Goal: Information Seeking & Learning: Learn about a topic

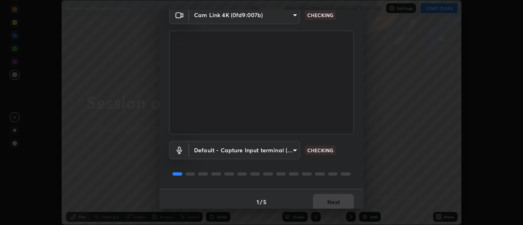
scroll to position [43, 0]
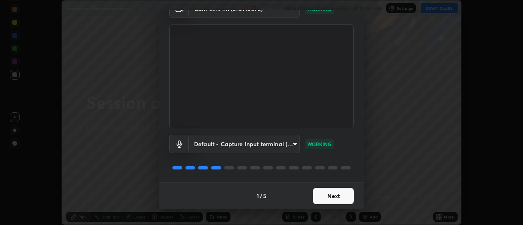
click at [338, 192] on button "Next" at bounding box center [333, 196] width 41 height 16
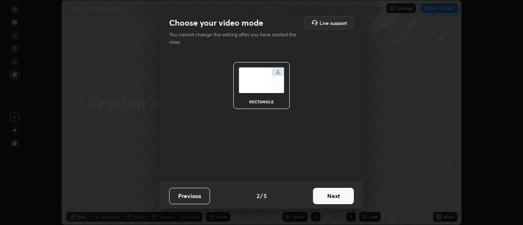
scroll to position [0, 0]
click at [340, 197] on button "Next" at bounding box center [333, 196] width 41 height 16
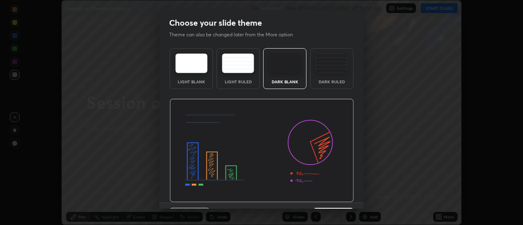
scroll to position [20, 0]
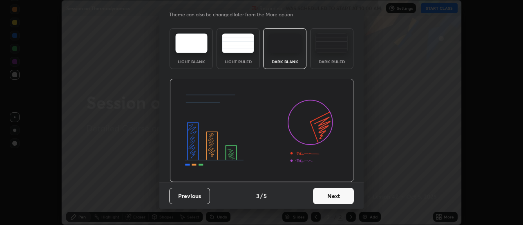
click at [329, 198] on button "Next" at bounding box center [333, 196] width 41 height 16
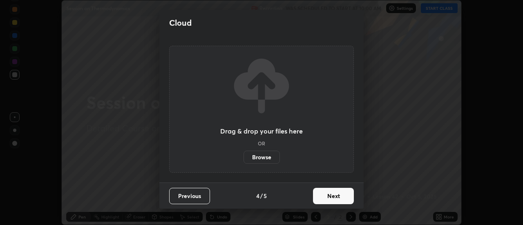
click at [331, 201] on button "Next" at bounding box center [333, 196] width 41 height 16
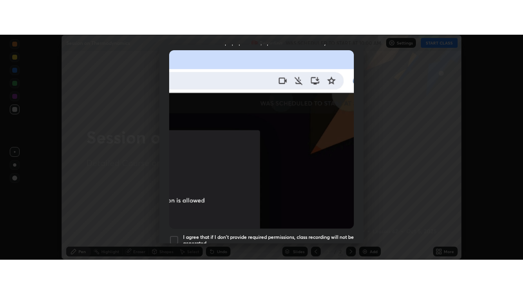
scroll to position [210, 0]
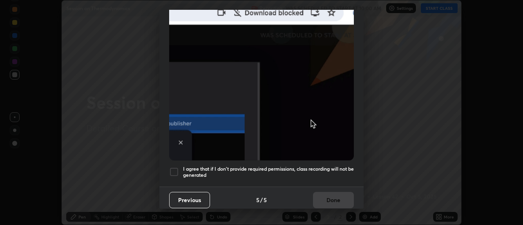
click at [333, 166] on h5 "I agree that if I don't provide required permissions, class recording will not …" at bounding box center [268, 172] width 171 height 13
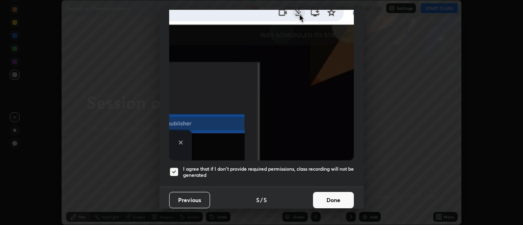
click at [329, 195] on button "Done" at bounding box center [333, 200] width 41 height 16
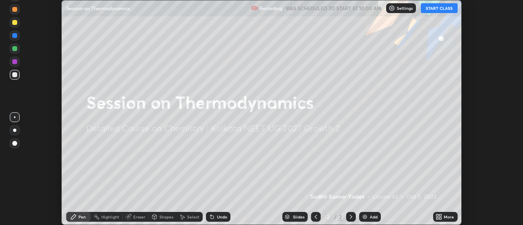
click at [434, 11] on button "START CLASS" at bounding box center [439, 8] width 37 height 10
click at [440, 215] on icon at bounding box center [441, 216] width 2 height 2
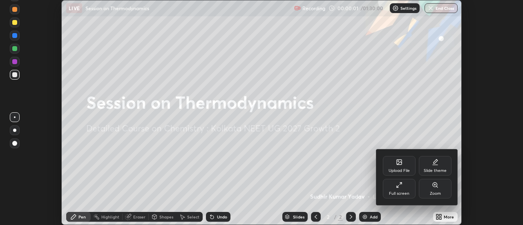
click at [398, 188] on icon at bounding box center [399, 185] width 7 height 7
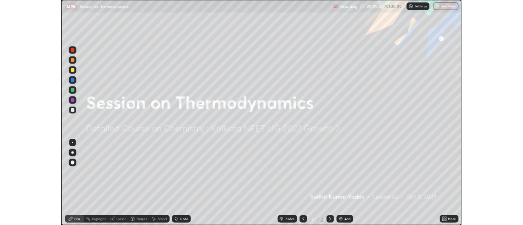
scroll to position [294, 523]
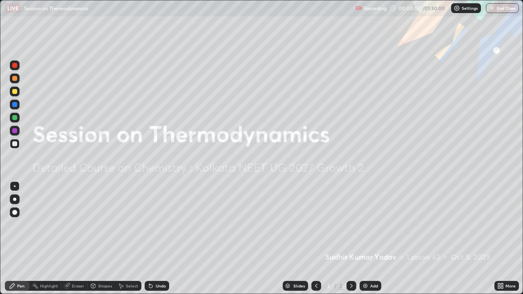
click at [367, 225] on div "Add" at bounding box center [371, 286] width 22 height 10
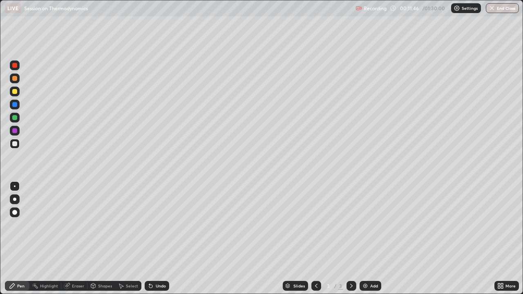
click at [151, 225] on icon at bounding box center [151, 286] width 7 height 7
click at [149, 225] on icon at bounding box center [150, 286] width 3 height 3
click at [152, 225] on div "Undo" at bounding box center [157, 286] width 25 height 10
click at [74, 225] on div "Eraser" at bounding box center [78, 286] width 12 height 4
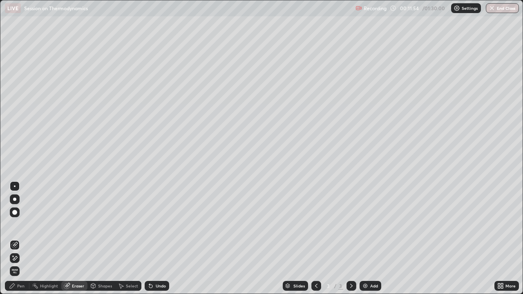
click at [17, 225] on div "Pen" at bounding box center [20, 286] width 7 height 4
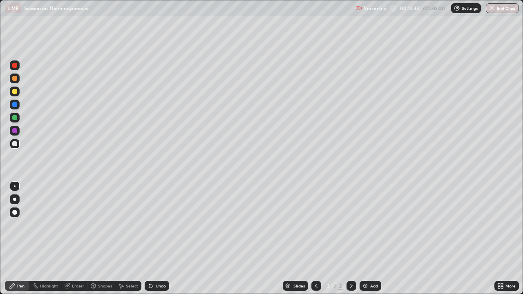
click at [131, 225] on div "Select" at bounding box center [132, 286] width 12 height 4
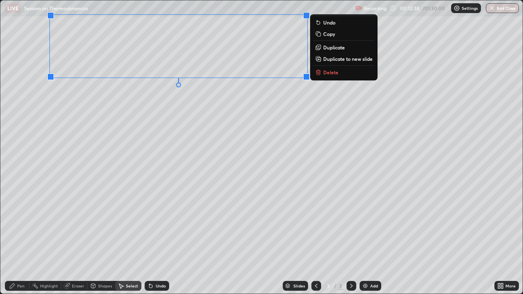
click at [22, 225] on div "Pen" at bounding box center [17, 286] width 25 height 10
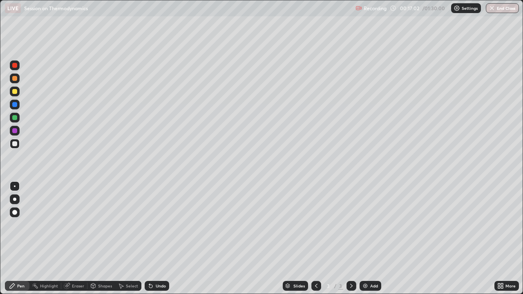
click at [151, 225] on icon at bounding box center [150, 286] width 3 height 3
click at [150, 225] on icon at bounding box center [150, 286] width 3 height 3
click at [363, 225] on img at bounding box center [365, 286] width 7 height 7
click at [133, 225] on div "Select" at bounding box center [132, 286] width 12 height 4
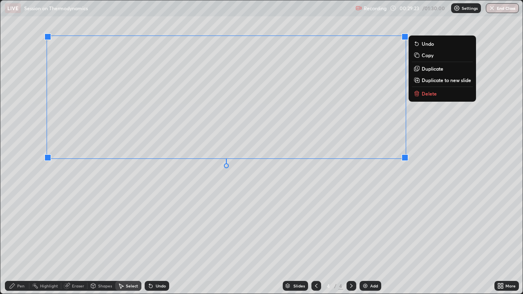
click at [26, 225] on div "Pen" at bounding box center [17, 286] width 25 height 10
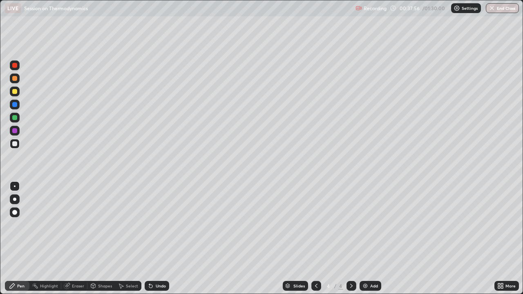
click at [364, 225] on img at bounding box center [365, 286] width 7 height 7
click at [120, 225] on icon at bounding box center [121, 286] width 4 height 5
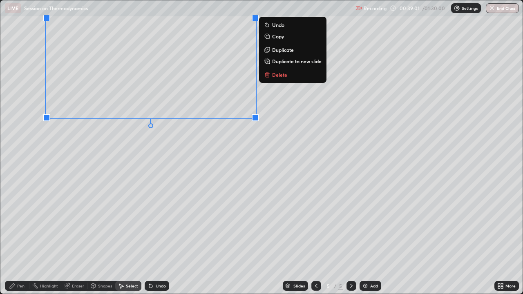
click at [20, 225] on div "Pen" at bounding box center [20, 286] width 7 height 4
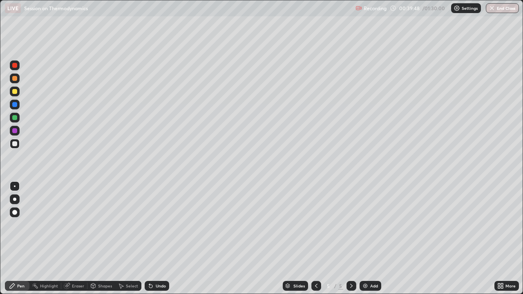
click at [156, 225] on div "Undo" at bounding box center [157, 286] width 25 height 10
click at [153, 225] on div "Undo" at bounding box center [157, 286] width 25 height 10
click at [156, 225] on div "Undo" at bounding box center [161, 286] width 10 height 4
click at [152, 225] on icon at bounding box center [151, 286] width 7 height 7
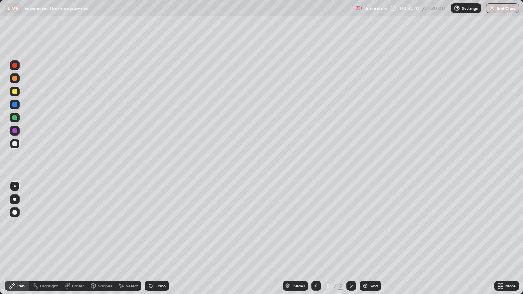
click at [153, 225] on div "Undo" at bounding box center [157, 286] width 25 height 10
click at [75, 225] on div "Eraser" at bounding box center [78, 286] width 12 height 4
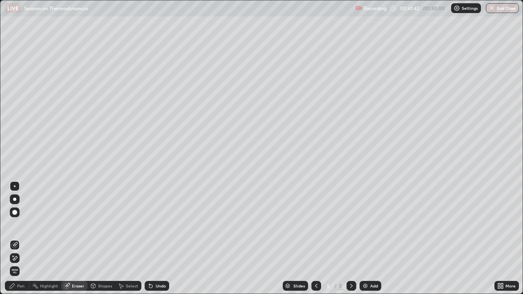
click at [20, 225] on div "Pen" at bounding box center [17, 286] width 25 height 10
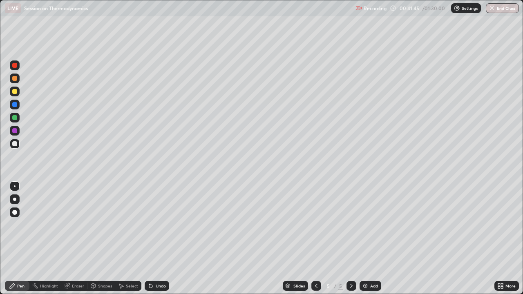
click at [80, 225] on div "Eraser" at bounding box center [78, 286] width 12 height 4
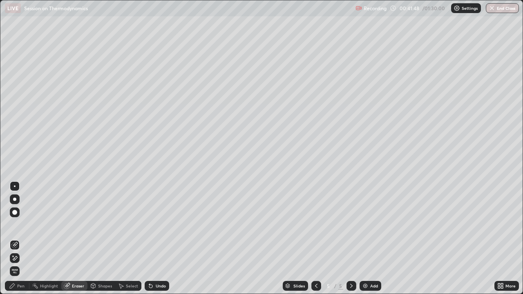
click at [16, 225] on icon at bounding box center [14, 258] width 7 height 7
click at [23, 225] on div "Pen" at bounding box center [20, 286] width 7 height 4
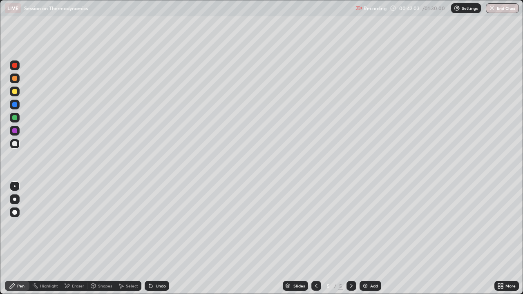
click at [149, 225] on icon at bounding box center [150, 286] width 3 height 3
click at [154, 225] on div "Undo" at bounding box center [157, 286] width 25 height 10
click at [368, 225] on div "Add" at bounding box center [371, 286] width 22 height 10
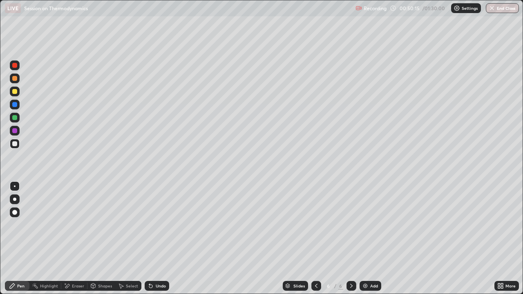
click at [128, 225] on div "Select" at bounding box center [132, 286] width 12 height 4
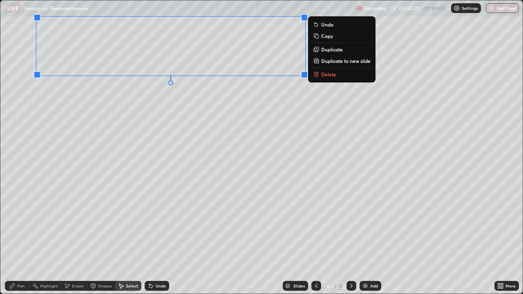
click at [21, 225] on div "Pen" at bounding box center [17, 286] width 25 height 10
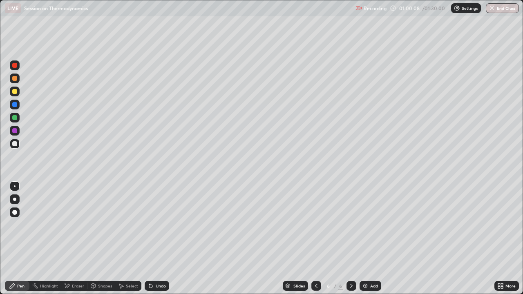
click at [369, 225] on div "Add" at bounding box center [371, 286] width 22 height 10
click at [149, 225] on icon at bounding box center [150, 286] width 3 height 3
click at [149, 225] on icon at bounding box center [149, 284] width 1 height 1
click at [150, 225] on icon at bounding box center [150, 286] width 3 height 3
click at [149, 225] on icon at bounding box center [149, 284] width 1 height 1
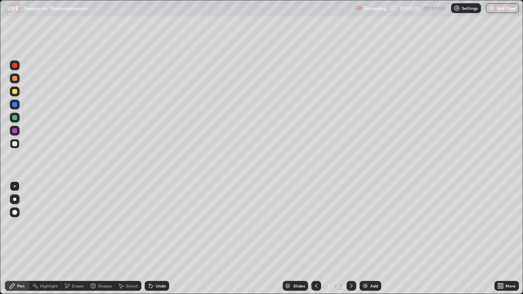
click at [149, 225] on icon at bounding box center [150, 286] width 3 height 3
click at [150, 225] on icon at bounding box center [150, 286] width 3 height 3
click at [149, 225] on icon at bounding box center [150, 286] width 3 height 3
click at [123, 225] on icon at bounding box center [121, 286] width 7 height 7
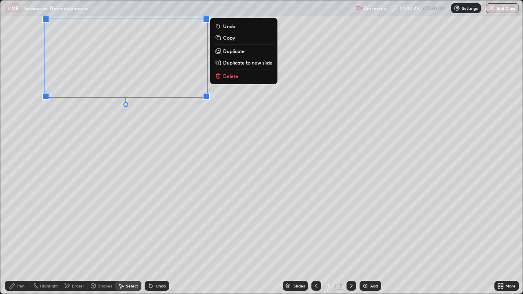
click at [21, 225] on div "Pen" at bounding box center [20, 286] width 7 height 4
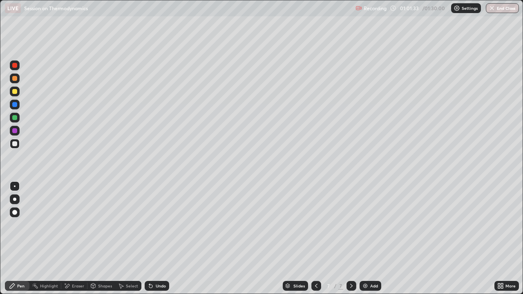
click at [159, 225] on div "Undo" at bounding box center [161, 286] width 10 height 4
click at [150, 225] on icon at bounding box center [150, 286] width 3 height 3
click at [366, 225] on img at bounding box center [365, 286] width 7 height 7
click at [158, 225] on div "Undo" at bounding box center [161, 286] width 10 height 4
click at [125, 225] on div "Select" at bounding box center [128, 286] width 26 height 10
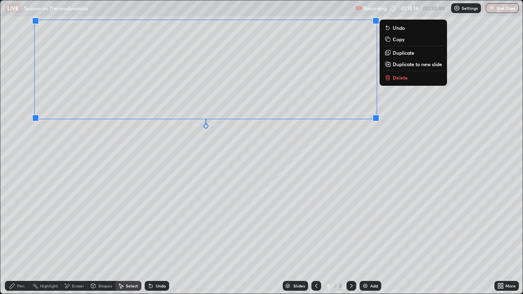
click at [18, 225] on div "Pen" at bounding box center [20, 286] width 7 height 4
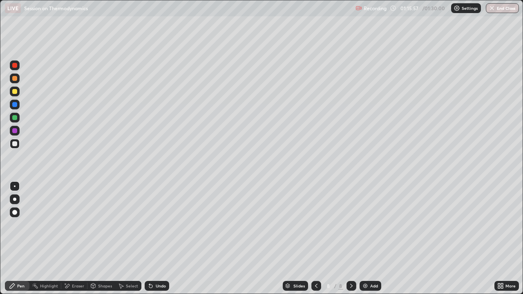
click at [154, 225] on div "Undo" at bounding box center [157, 286] width 25 height 10
click at [156, 225] on div "Undo" at bounding box center [161, 286] width 10 height 4
click at [493, 9] on img "button" at bounding box center [492, 8] width 7 height 7
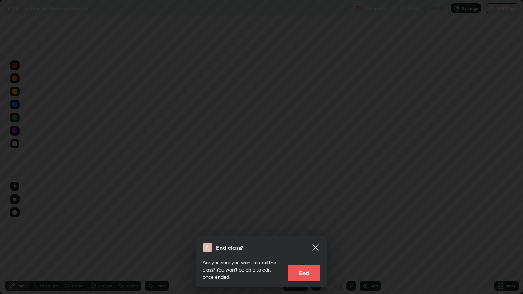
click at [304, 225] on button "End" at bounding box center [304, 273] width 33 height 16
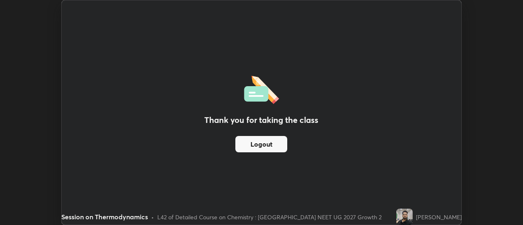
scroll to position [40634, 40336]
